Goal: Book appointment/travel/reservation

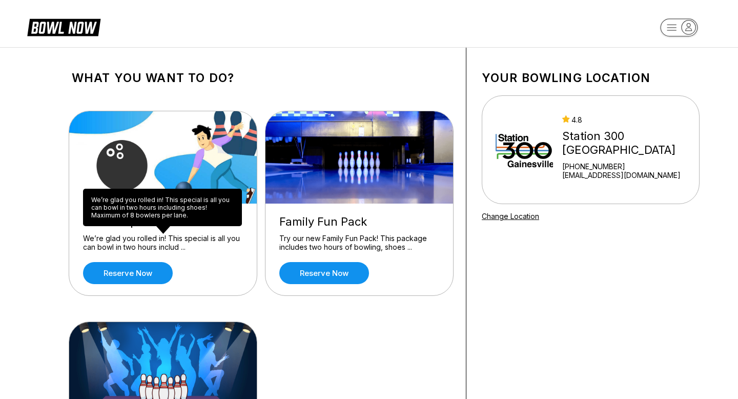
click at [149, 233] on div "2 Hour Special We’re glad you rolled in! This special is all you can bowl in tw…" at bounding box center [163, 250] width 188 height 92
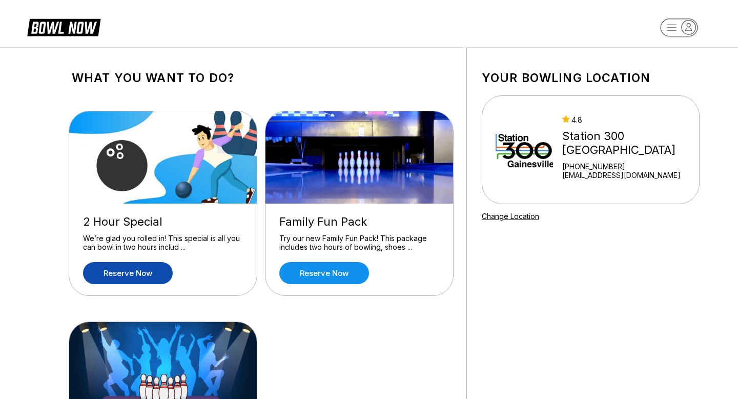
click at [138, 277] on link "Reserve now" at bounding box center [128, 273] width 90 height 22
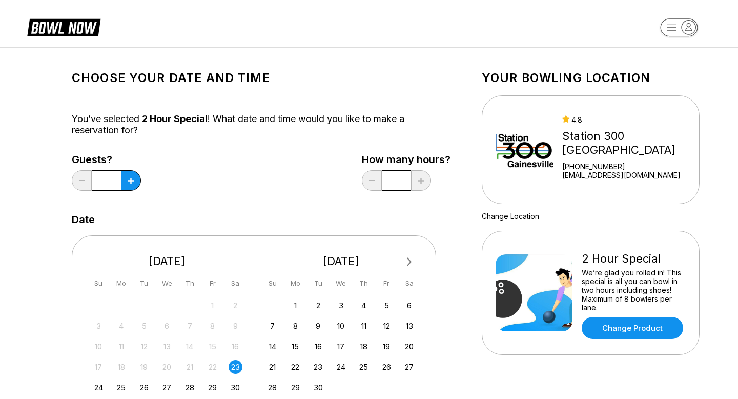
click at [233, 367] on div "23" at bounding box center [236, 367] width 14 height 14
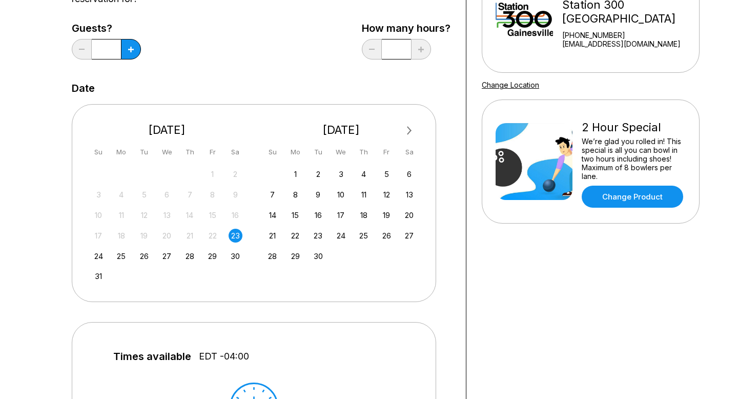
scroll to position [132, 0]
